Goal: Information Seeking & Learning: Learn about a topic

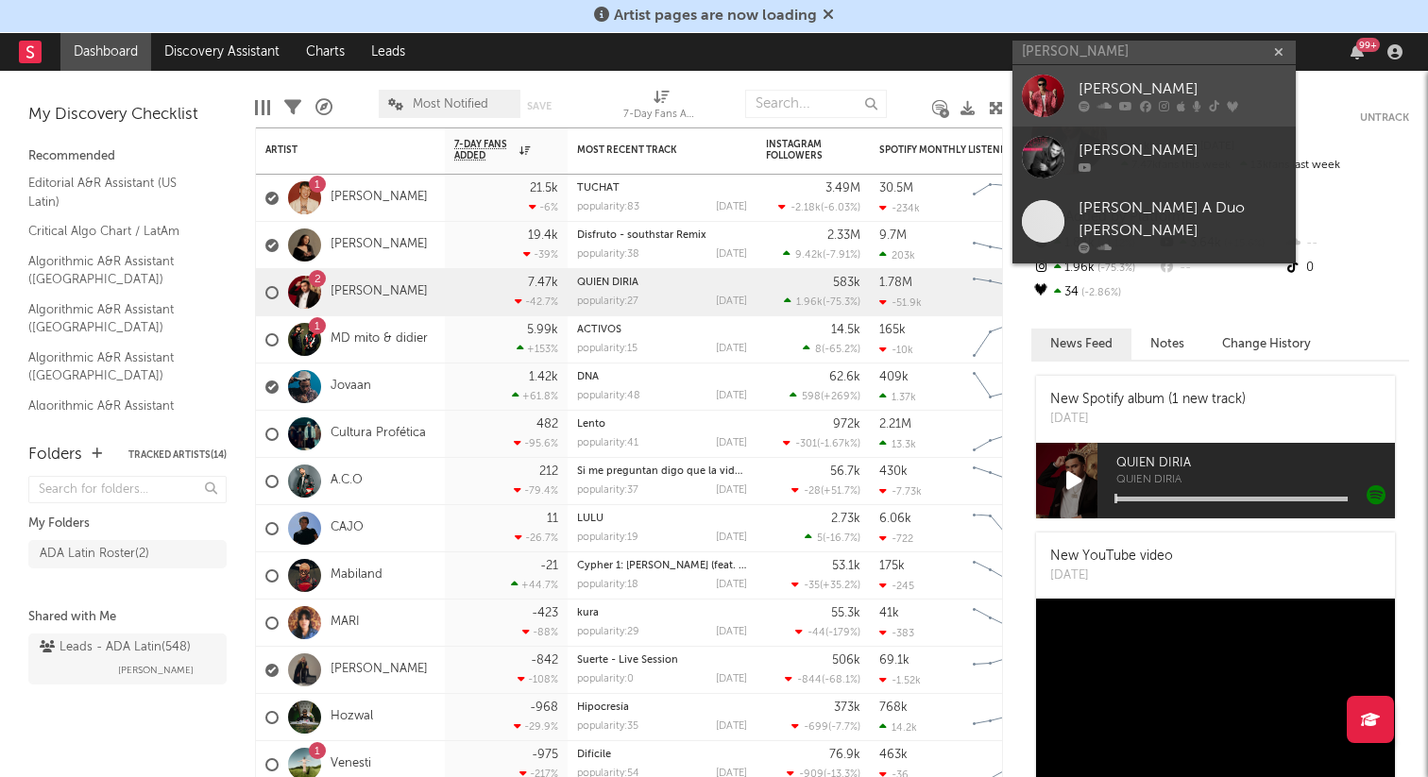
type input "[PERSON_NAME]"
click at [1134, 101] on div at bounding box center [1183, 106] width 208 height 11
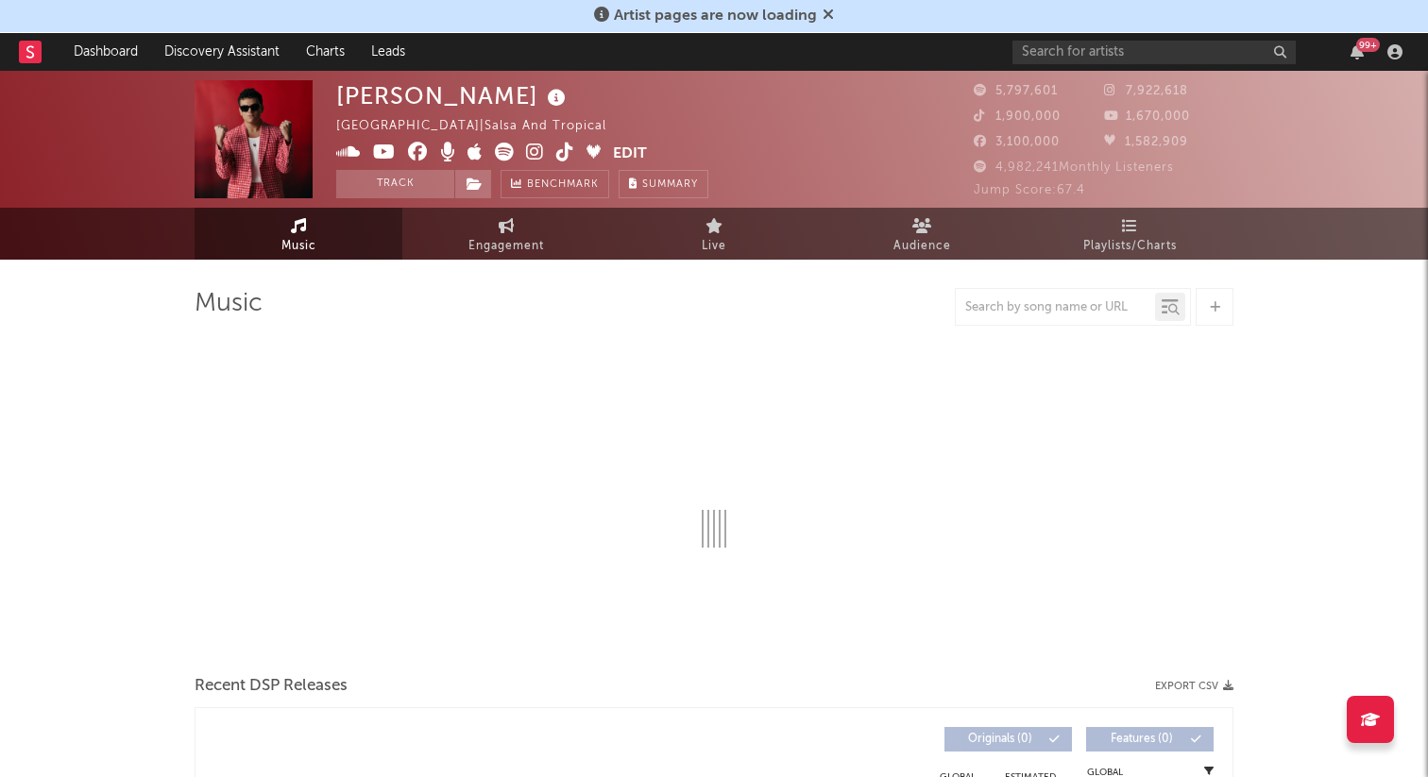
select select "6m"
